Goal: Transaction & Acquisition: Purchase product/service

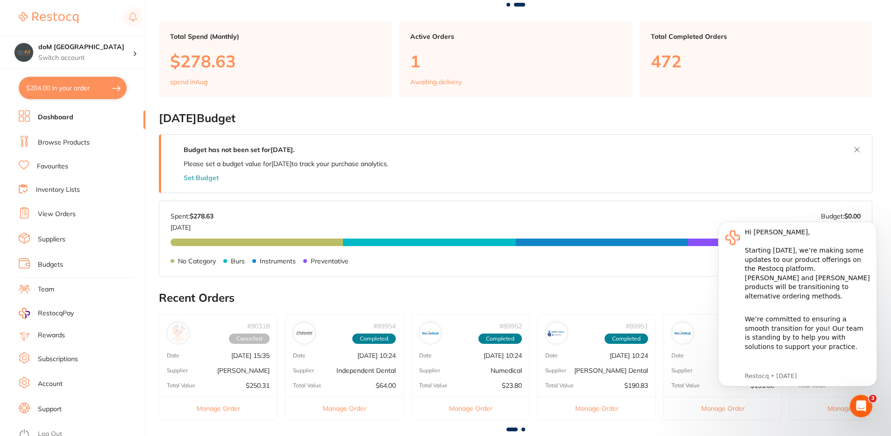
click at [50, 144] on link "Browse Products" at bounding box center [64, 142] width 52 height 9
click at [64, 138] on link "Browse Products" at bounding box center [64, 142] width 52 height 9
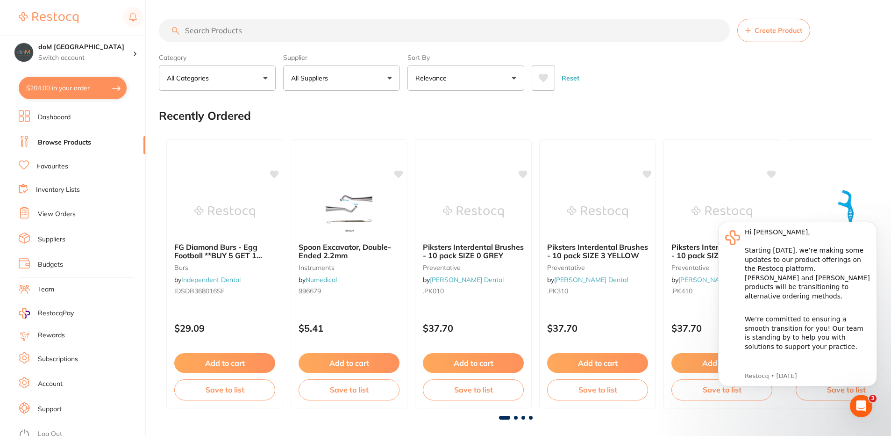
click at [323, 77] on p "All Suppliers" at bounding box center [311, 77] width 41 height 9
click at [387, 79] on button "All Suppliers" at bounding box center [341, 77] width 117 height 25
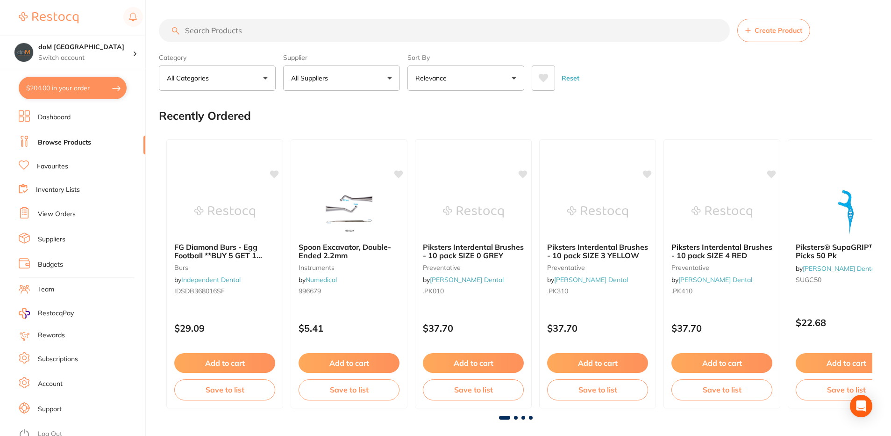
click at [391, 77] on button "All Suppliers" at bounding box center [341, 77] width 117 height 25
click at [208, 34] on input "search" at bounding box center [444, 30] width 571 height 23
click at [388, 78] on button "All Suppliers" at bounding box center [341, 77] width 117 height 25
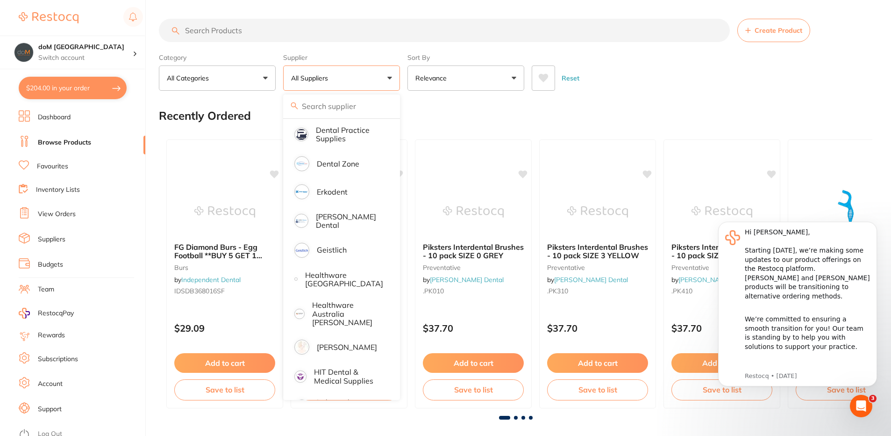
scroll to position [327, 0]
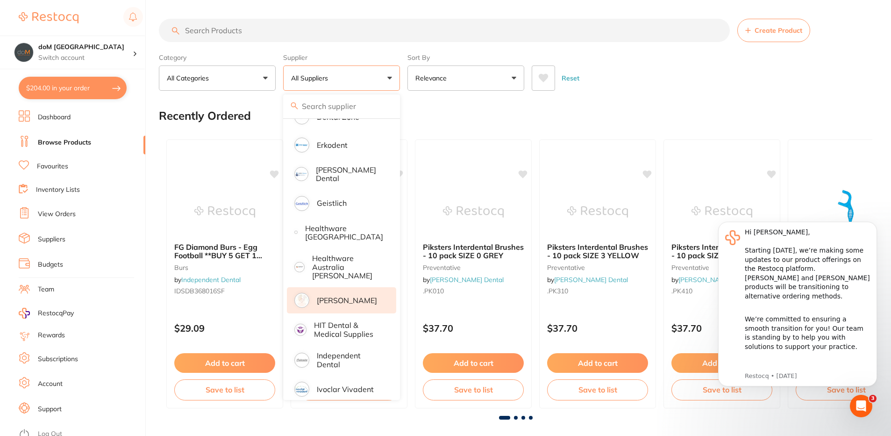
click at [340, 296] on p "[PERSON_NAME]" at bounding box center [347, 300] width 60 height 8
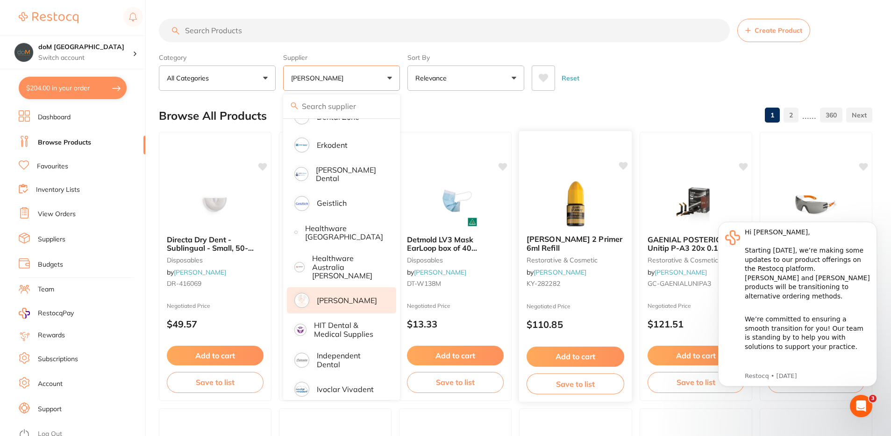
scroll to position [0, 0]
drag, startPoint x: 436, startPoint y: 359, endPoint x: 559, endPoint y: 358, distance: 122.5
click at [437, 359] on button "Add to cart" at bounding box center [455, 355] width 97 height 20
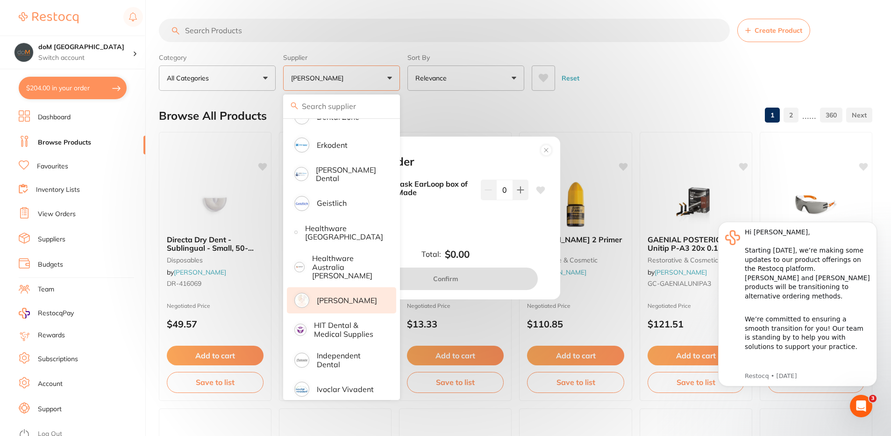
click at [519, 190] on icon at bounding box center [520, 189] width 6 height 6
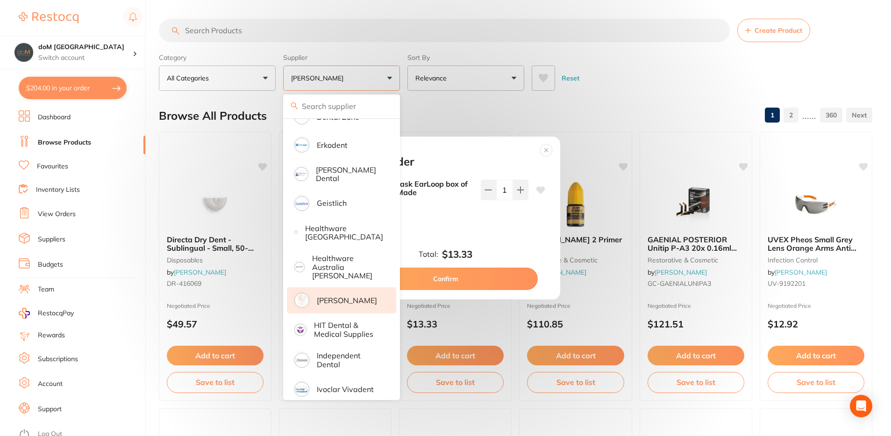
type input "1"
click at [443, 278] on button "Confirm" at bounding box center [446, 278] width 184 height 22
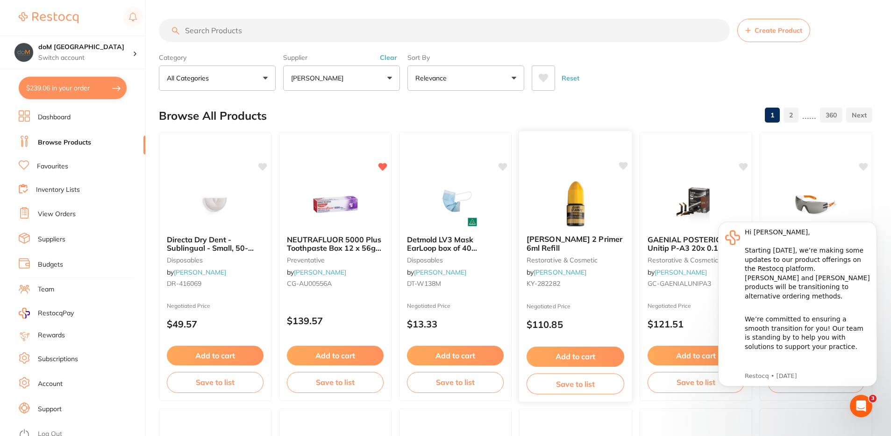
click at [554, 354] on button "Add to cart" at bounding box center [576, 356] width 98 height 20
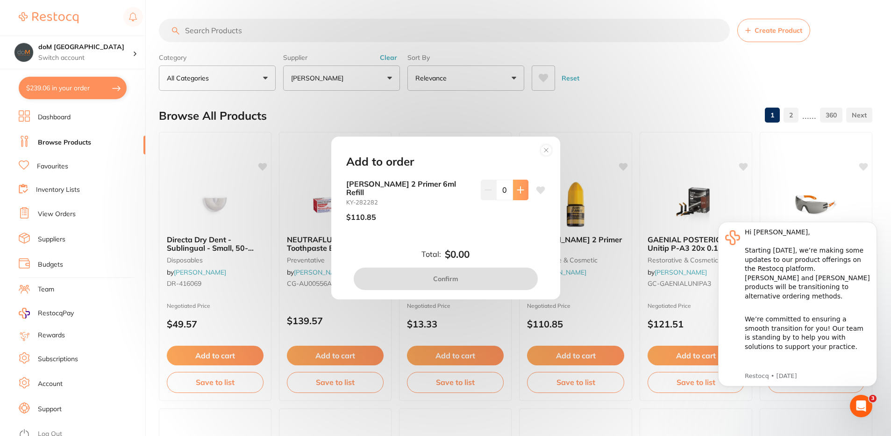
click at [520, 194] on icon at bounding box center [520, 189] width 7 height 7
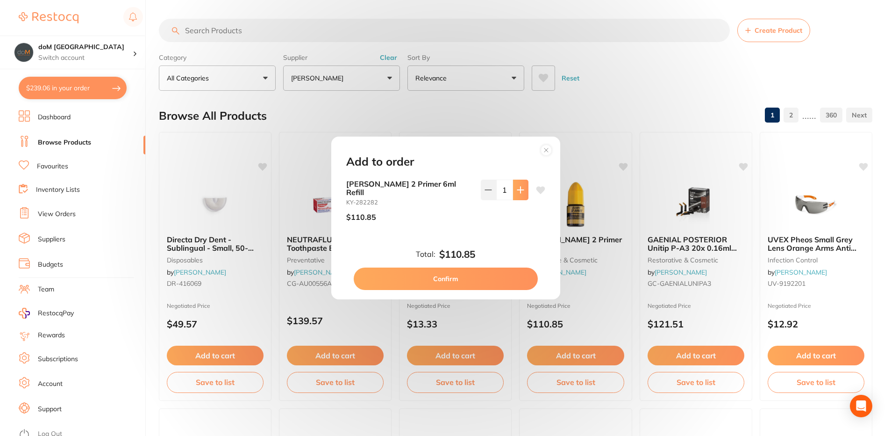
type input "1"
click at [443, 274] on button "Confirm" at bounding box center [446, 278] width 184 height 22
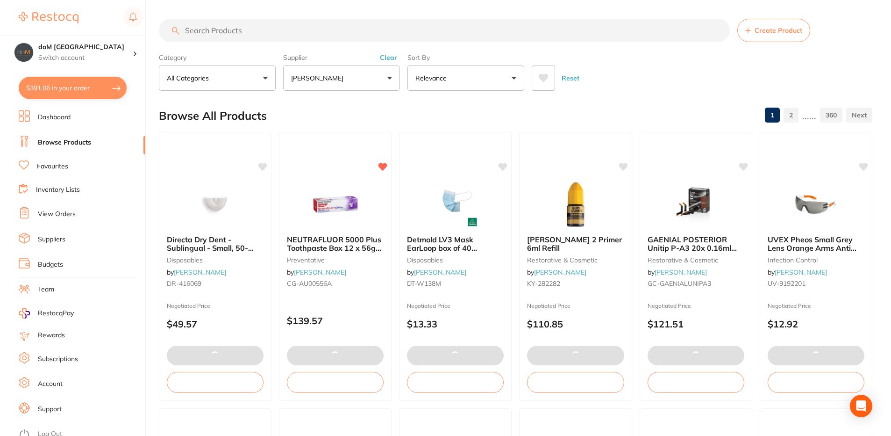
click at [64, 85] on button "$391.06 in your order" at bounding box center [73, 88] width 108 height 22
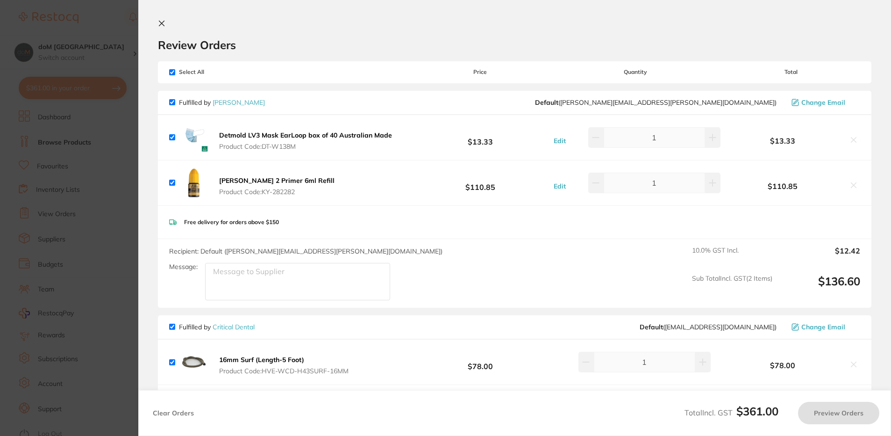
checkbox input "true"
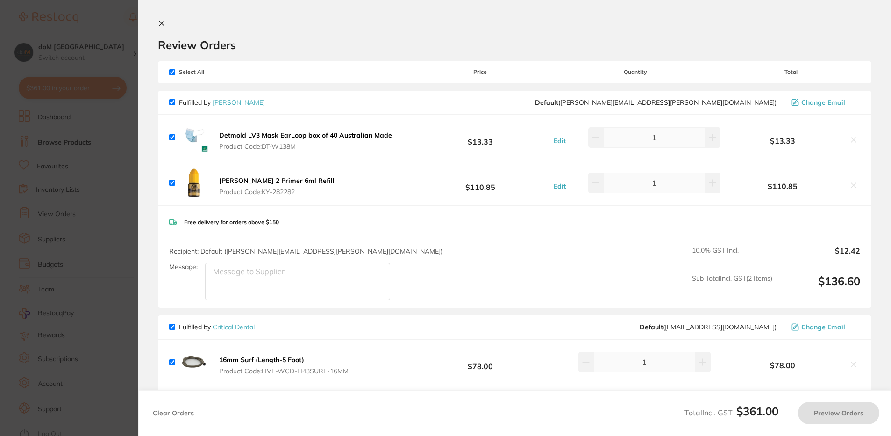
checkbox input "true"
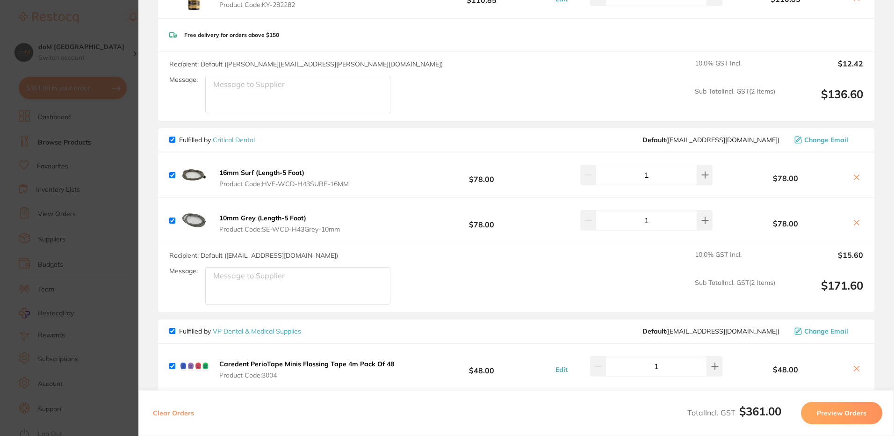
scroll to position [234, 0]
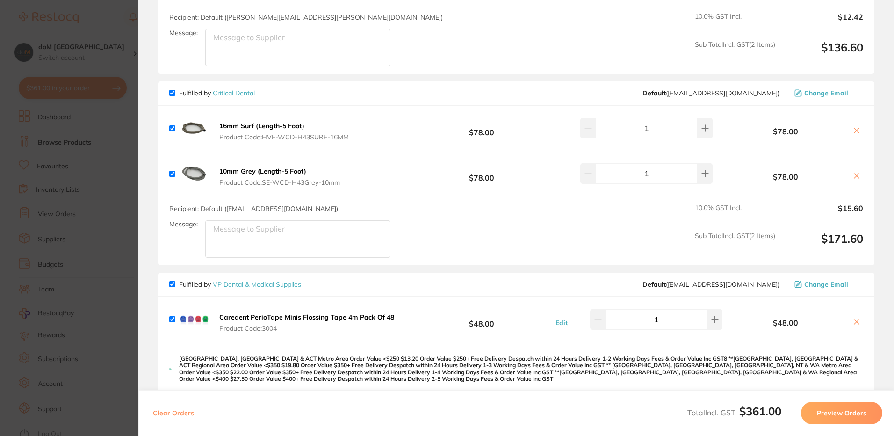
click at [853, 129] on icon at bounding box center [856, 130] width 7 height 7
click at [854, 131] on icon at bounding box center [856, 130] width 5 height 5
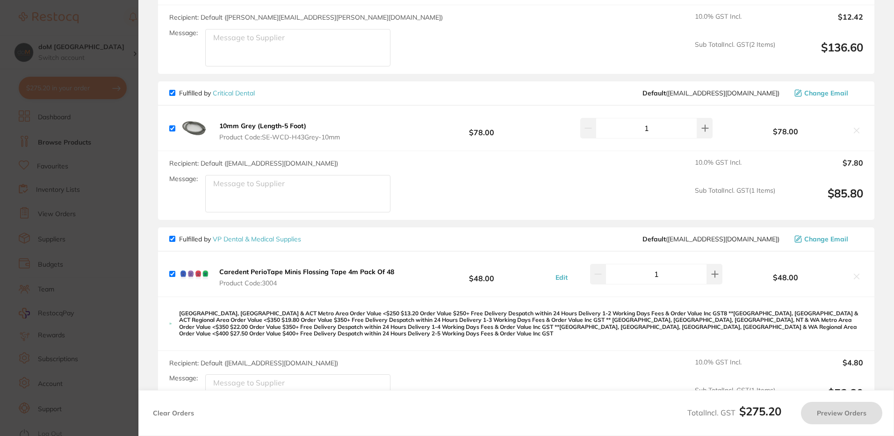
click at [854, 131] on icon at bounding box center [856, 130] width 5 height 5
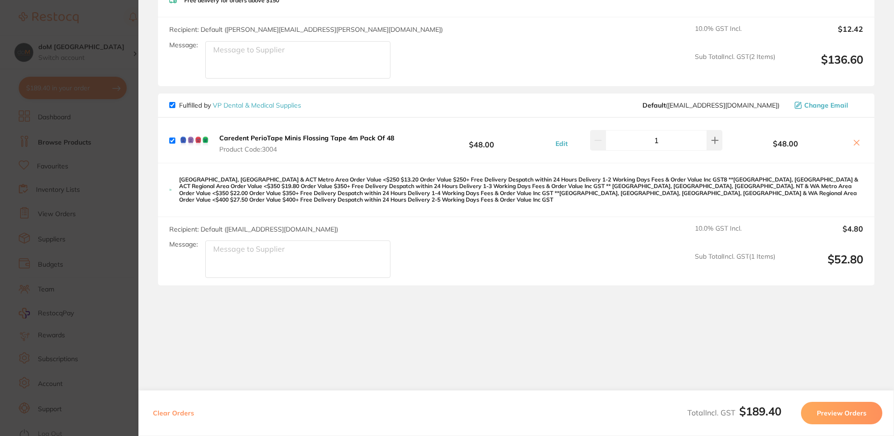
scroll to position [215, 0]
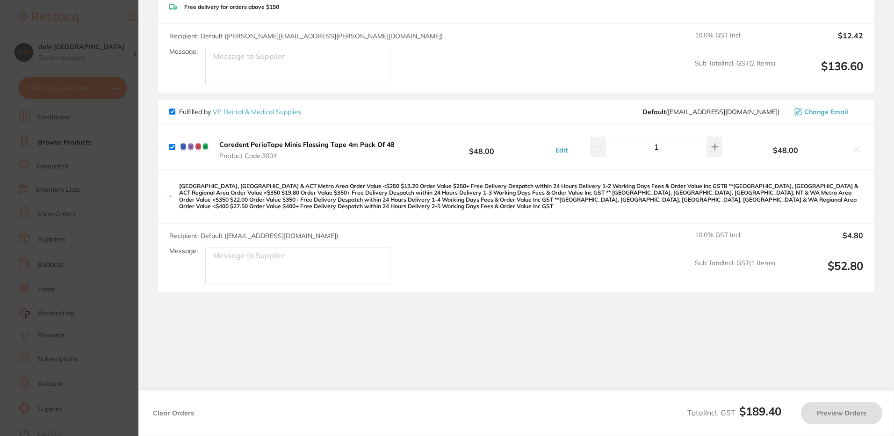
checkbox input "true"
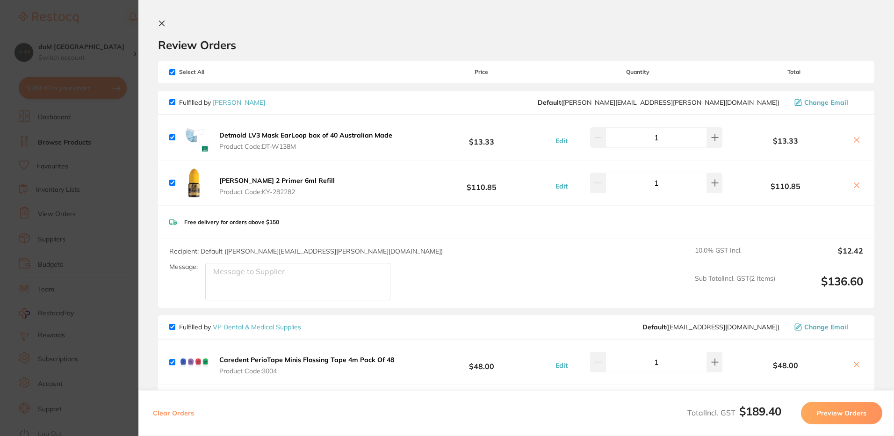
click at [162, 24] on icon at bounding box center [161, 23] width 5 height 5
